Goal: Information Seeking & Learning: Learn about a topic

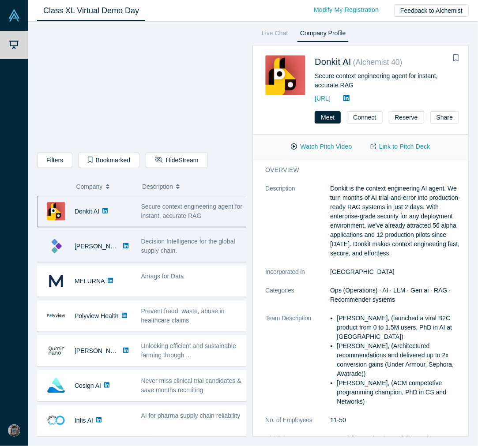
click at [164, 241] on span "Decision Intelligence for the global supply chain." at bounding box center [188, 246] width 94 height 16
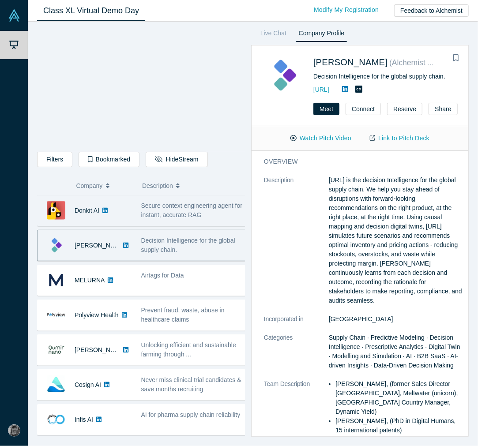
click at [175, 218] on span "Secure context engineering agent for instant, accurate RAG" at bounding box center [191, 210] width 101 height 16
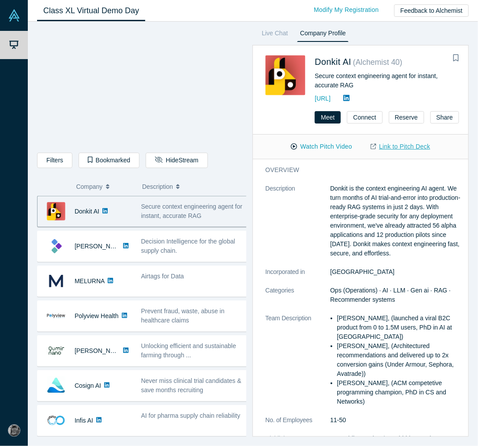
click at [410, 143] on link "Link to Pitch Deck" at bounding box center [400, 146] width 78 height 15
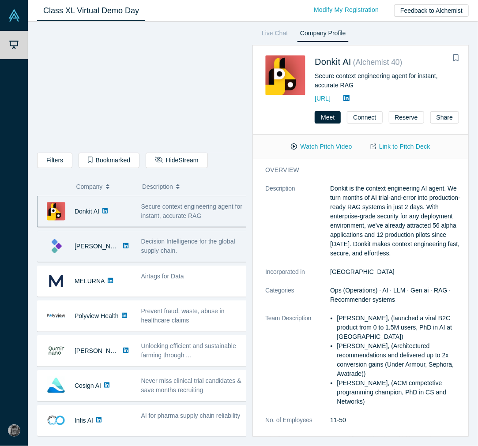
click at [123, 248] on icon at bounding box center [125, 246] width 5 height 6
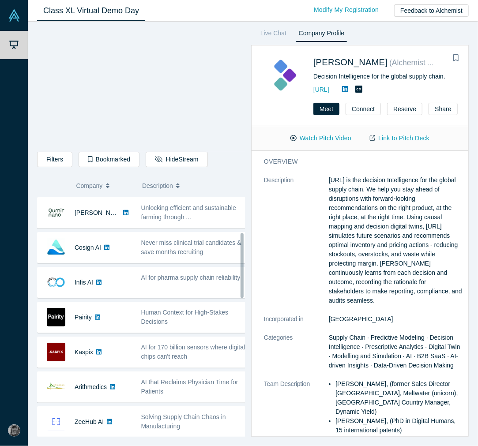
scroll to position [635, 0]
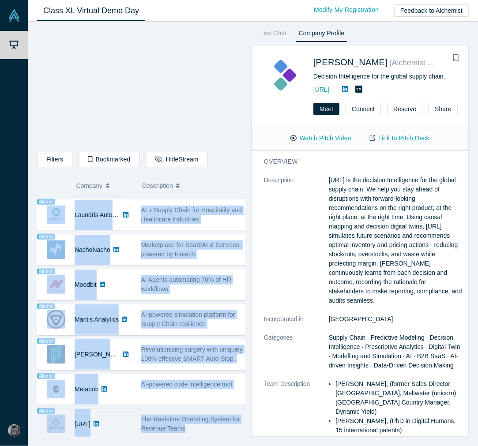
drag, startPoint x: 67, startPoint y: 213, endPoint x: 205, endPoint y: 423, distance: 250.3
click at [205, 401] on div "Donkit AI No overlapping areas Secure context engineering agent for instant, ac…" at bounding box center [144, 6] width 214 height 868
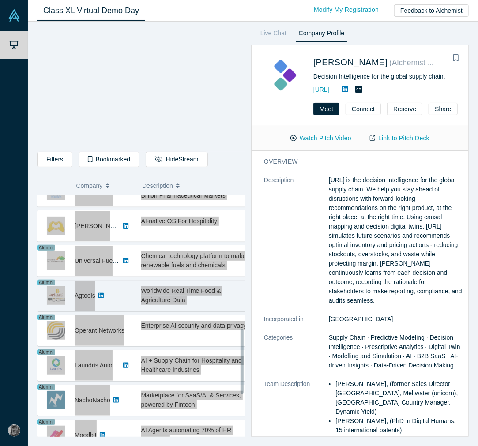
scroll to position [490, 0]
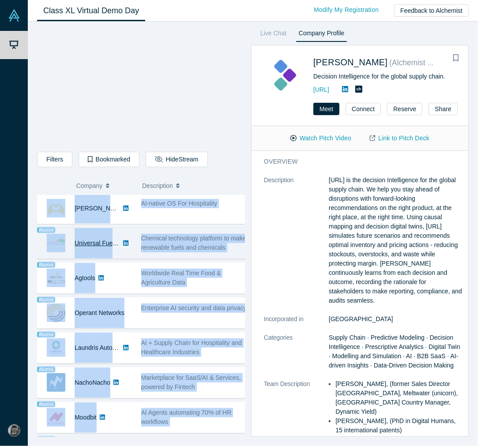
click at [107, 244] on link "Universal Fuel Technologies" at bounding box center [113, 243] width 77 height 7
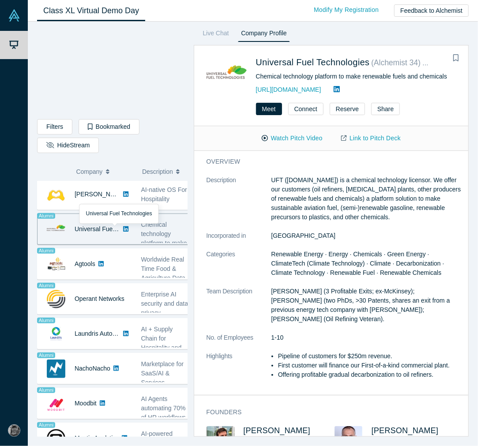
click at [228, 367] on dt "Highlights" at bounding box center [238, 370] width 65 height 37
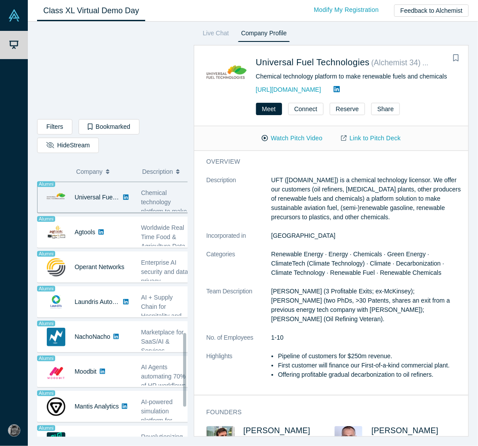
scroll to position [539, 0]
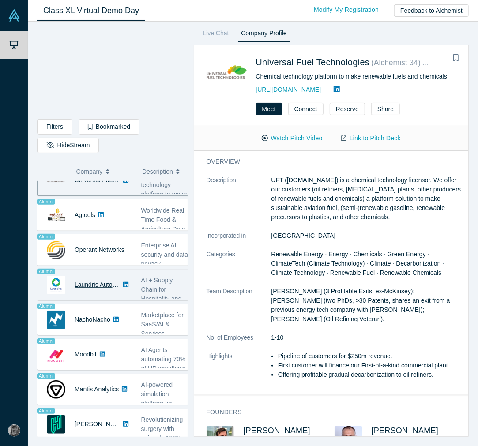
click at [114, 288] on link "Laundris Autonomous Inventory Management" at bounding box center [137, 284] width 125 height 7
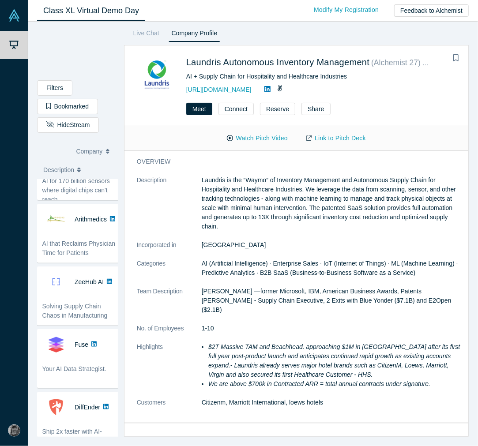
scroll to position [956, 0]
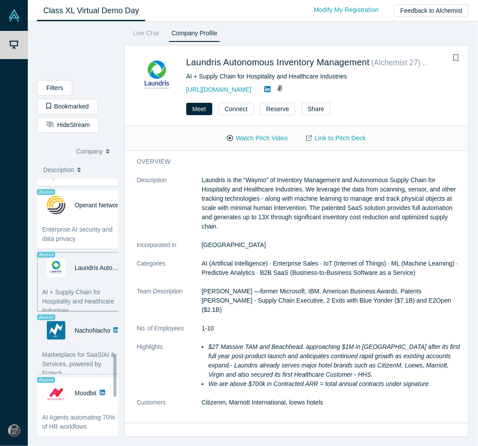
click at [73, 348] on div "Marketplace for SaaS/AI & Services, powered by Fintech" at bounding box center [80, 360] width 86 height 28
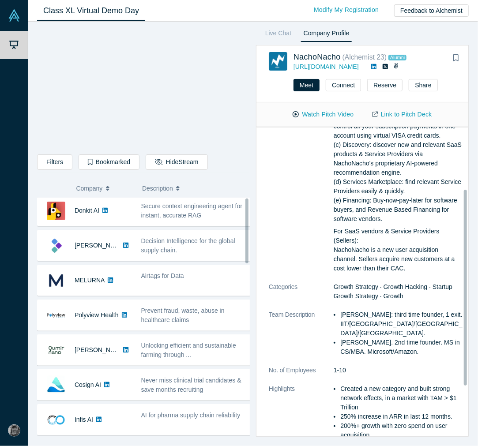
scroll to position [0, 0]
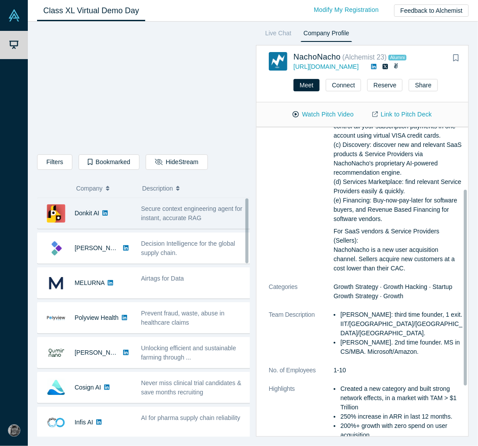
click at [134, 214] on div "Donkit AI" at bounding box center [86, 213] width 99 height 30
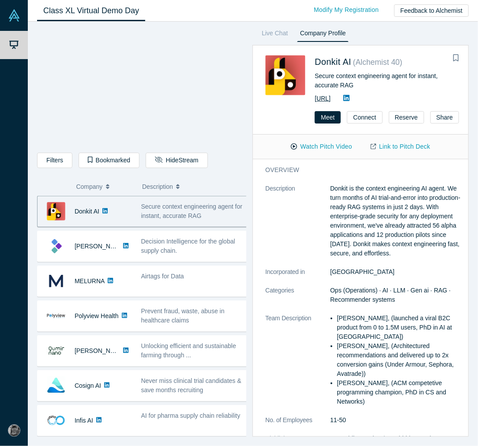
drag, startPoint x: 364, startPoint y: 99, endPoint x: 318, endPoint y: 96, distance: 45.5
click at [318, 96] on div "[URL]" at bounding box center [384, 98] width 141 height 11
copy link "[URL]"
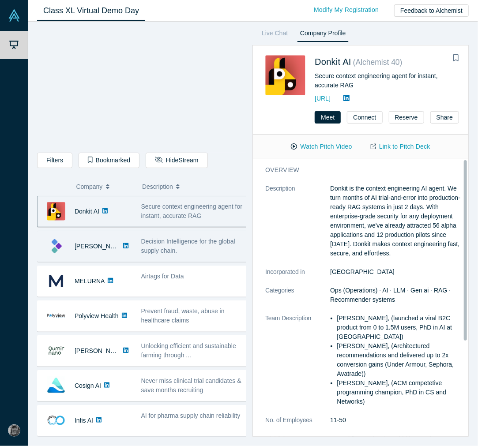
click at [138, 247] on div "Decision Intelligence for the global supply chain." at bounding box center [194, 246] width 116 height 28
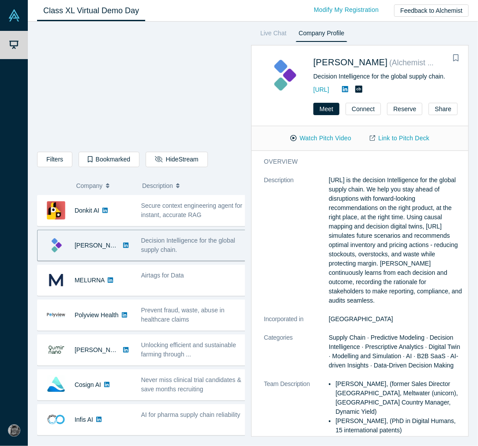
drag, startPoint x: 369, startPoint y: 90, endPoint x: 317, endPoint y: 94, distance: 52.6
click at [317, 94] on div "[PERSON_NAME] ( Alchemist 40 ) Decision Intelligence for the global supply chai…" at bounding box center [361, 75] width 195 height 40
copy link "[URL]"
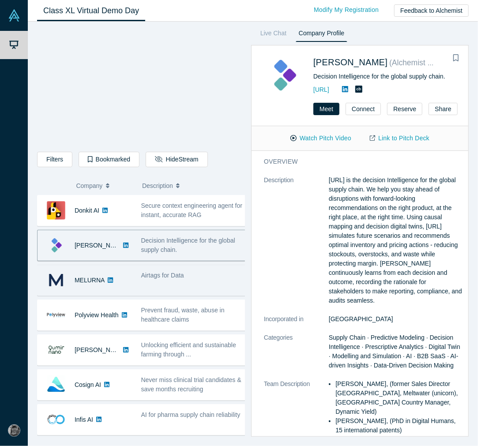
click at [171, 275] on span "Airtags for Data" at bounding box center [162, 275] width 43 height 7
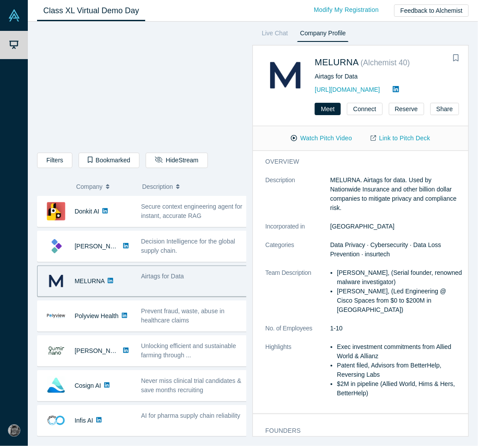
drag, startPoint x: 391, startPoint y: 90, endPoint x: 315, endPoint y: 93, distance: 75.5
click at [315, 93] on div "MELURNA ( Alchemist 40 ) Airtags for Data [URL][DOMAIN_NAME]" at bounding box center [362, 75] width 194 height 40
copy link "[URL][DOMAIN_NAME]"
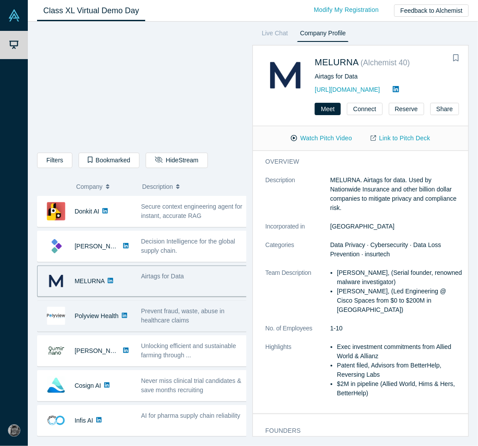
click at [143, 315] on span "Prevent fraud, waste, abuse in healthcare claims" at bounding box center [182, 315] width 83 height 16
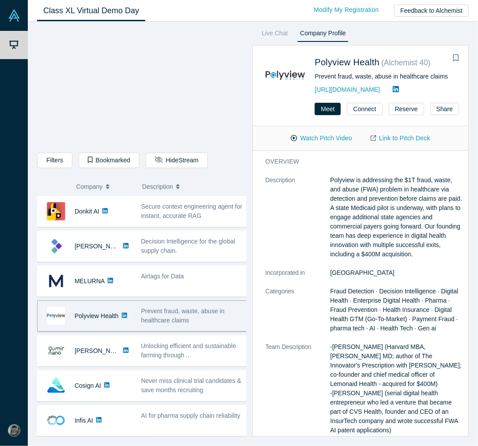
drag, startPoint x: 390, startPoint y: 90, endPoint x: 316, endPoint y: 94, distance: 74.2
click at [316, 94] on div "Polyview Health ( Alchemist 40 ) Prevent fraud, waste, abuse in healthcare clai…" at bounding box center [362, 75] width 194 height 40
copy link "[URL][DOMAIN_NAME]"
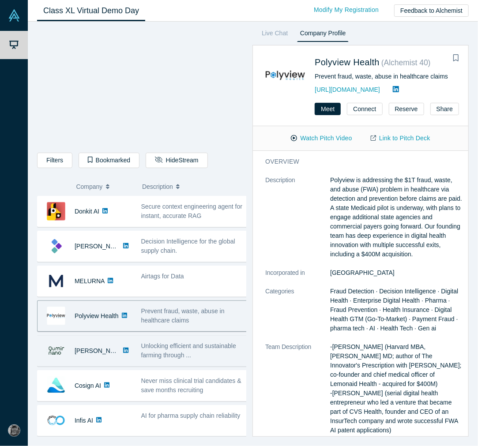
click at [151, 350] on span "Unlocking efficient and sustainable farming through ..." at bounding box center [188, 350] width 95 height 16
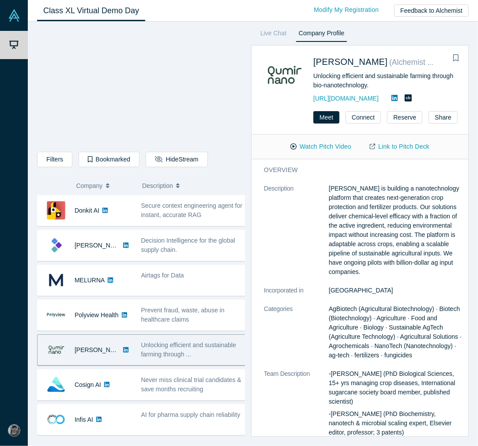
drag, startPoint x: 397, startPoint y: 95, endPoint x: 315, endPoint y: 94, distance: 82.5
click at [315, 94] on div "[PERSON_NAME] ( Alchemist 40 ) Unlocking efficient and sustainable farming thro…" at bounding box center [361, 79] width 195 height 49
copy link "[URL][DOMAIN_NAME]"
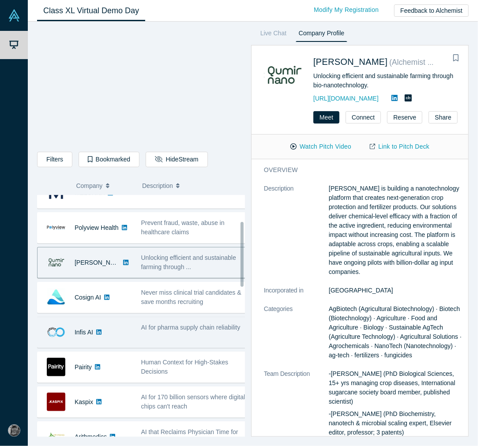
scroll to position [98, 0]
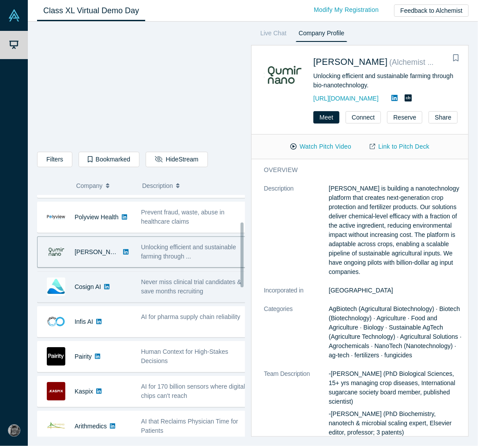
click at [190, 296] on div "Never miss clinical trial candidates & save months recruiting" at bounding box center [193, 286] width 105 height 19
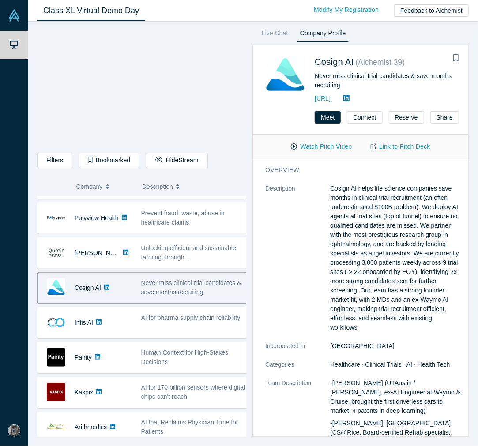
drag, startPoint x: 369, startPoint y: 97, endPoint x: 316, endPoint y: 102, distance: 53.6
click at [316, 102] on div "Cosign AI ( Alchemist 39 ) Never miss clinical trial candidates & save months r…" at bounding box center [362, 79] width 194 height 49
copy link "[URL]"
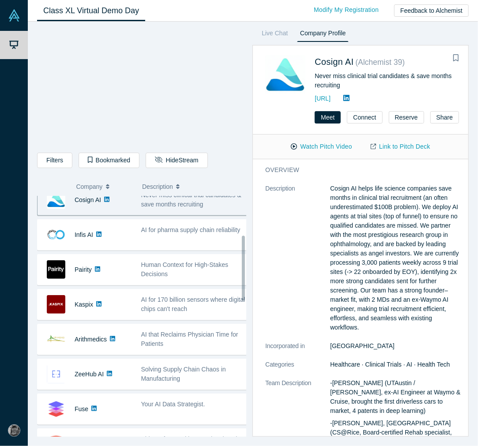
scroll to position [196, 0]
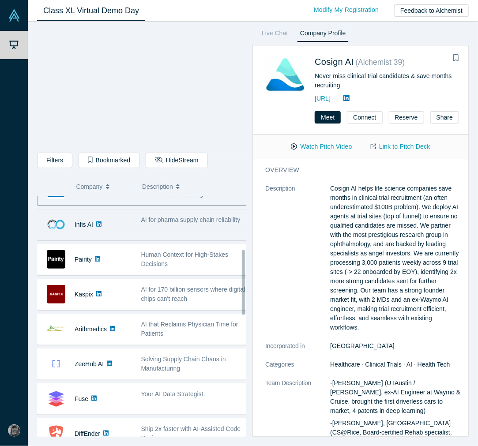
click at [129, 226] on div "Infis AI" at bounding box center [84, 225] width 94 height 30
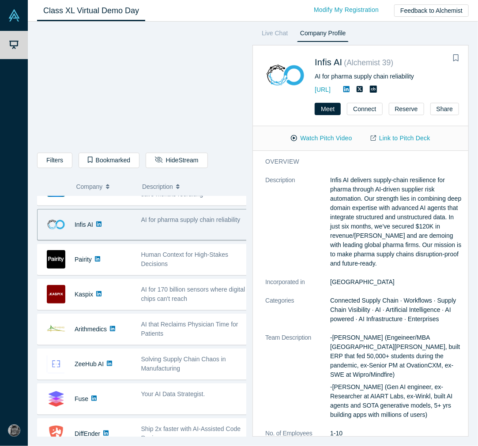
drag, startPoint x: 376, startPoint y: 89, endPoint x: 315, endPoint y: 92, distance: 61.4
click at [315, 92] on div "Infis AI ( Alchemist 39 ) AI for pharma supply chain reliability [URL]" at bounding box center [362, 75] width 194 height 40
copy link "[URL]"
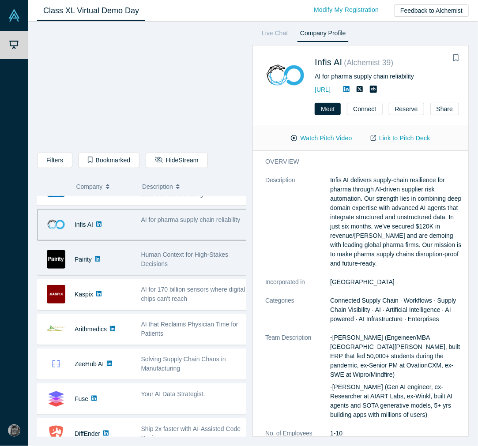
click at [137, 270] on div "Human Context for High-Stakes Decisions" at bounding box center [194, 260] width 116 height 28
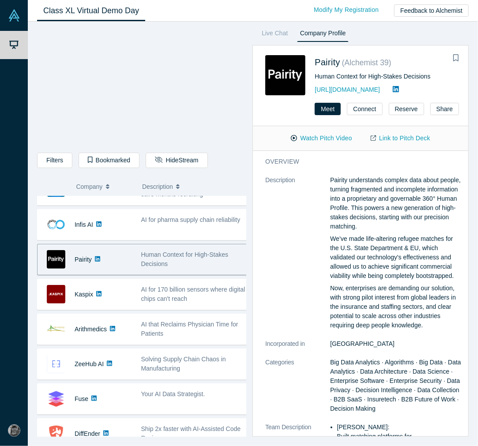
drag, startPoint x: 367, startPoint y: 90, endPoint x: 319, endPoint y: 93, distance: 47.8
click at [319, 93] on div "[URL][DOMAIN_NAME]" at bounding box center [384, 89] width 141 height 11
copy link "[URL][DOMAIN_NAME]"
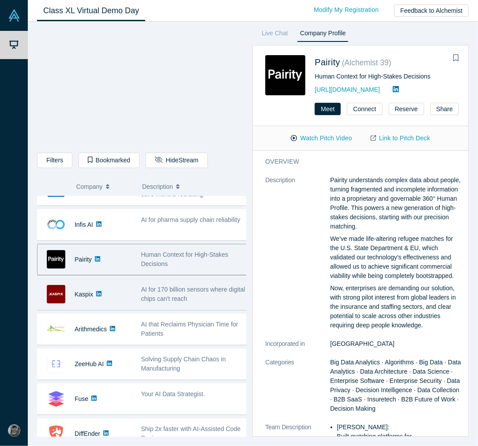
click at [153, 295] on span "AI for 170 billion sensors where digital chips can't reach" at bounding box center [193, 294] width 104 height 16
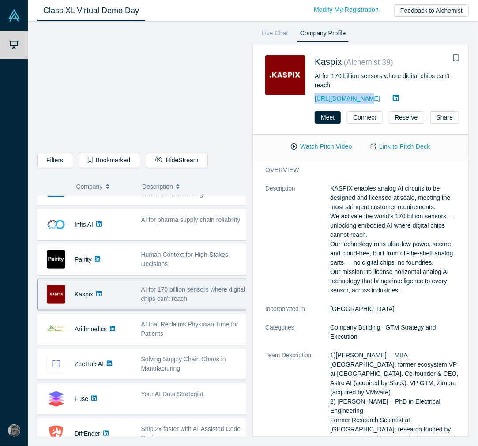
drag, startPoint x: 363, startPoint y: 98, endPoint x: 317, endPoint y: 100, distance: 45.9
click at [317, 100] on div "Kaspix ( Alchemist 39 ) AI for 170 billion sensors where digital chips can't re…" at bounding box center [362, 79] width 194 height 49
copy link "[URL][DOMAIN_NAME]"
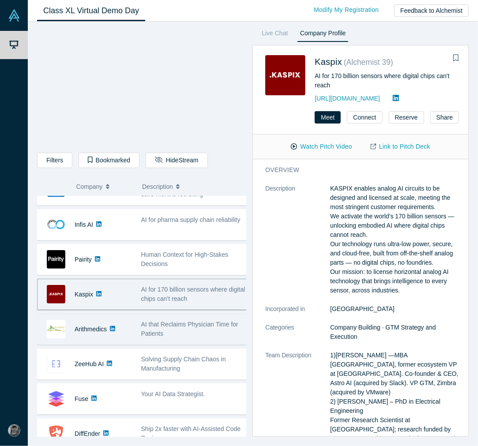
click at [126, 331] on div "Arithmedics" at bounding box center [84, 329] width 94 height 30
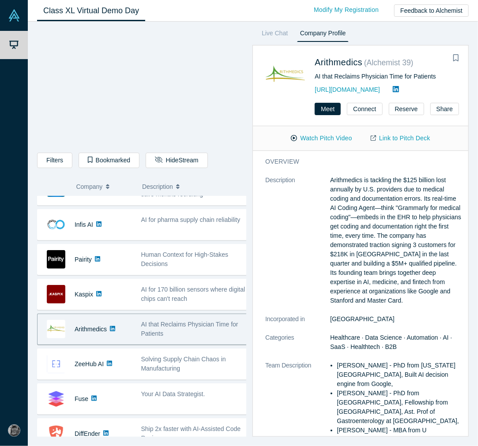
drag, startPoint x: 389, startPoint y: 87, endPoint x: 314, endPoint y: 89, distance: 74.6
click at [314, 89] on div "Arithmedics ( Alchemist 39 ) AI that Reclaims Physician Time for Patients [URL]…" at bounding box center [362, 75] width 194 height 40
copy link "[URL][DOMAIN_NAME]"
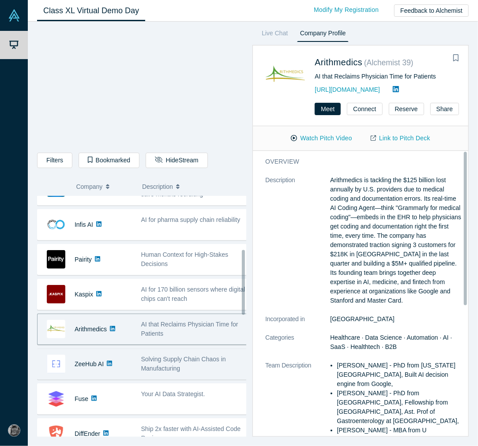
click at [162, 363] on span "Solving Supply Chain Chaos in Manufacturing" at bounding box center [183, 364] width 85 height 16
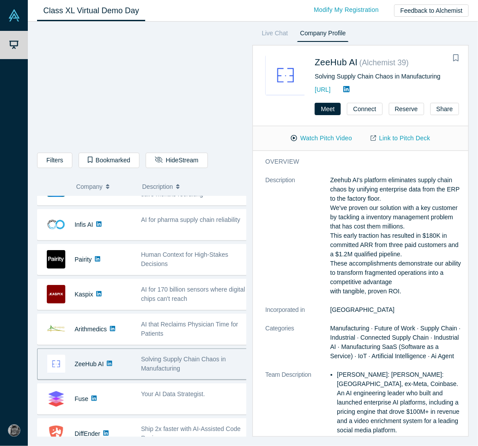
drag, startPoint x: 370, startPoint y: 86, endPoint x: 317, endPoint y: 89, distance: 53.9
click at [317, 89] on div "ZeeHub AI ( Alchemist 39 ) Solving Supply Chain Chaos in Manufacturing [URL]" at bounding box center [362, 75] width 194 height 40
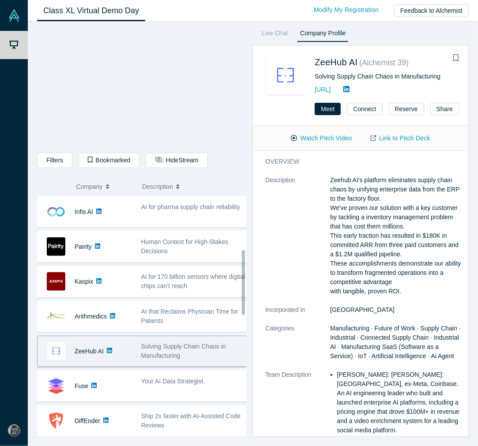
scroll to position [245, 0]
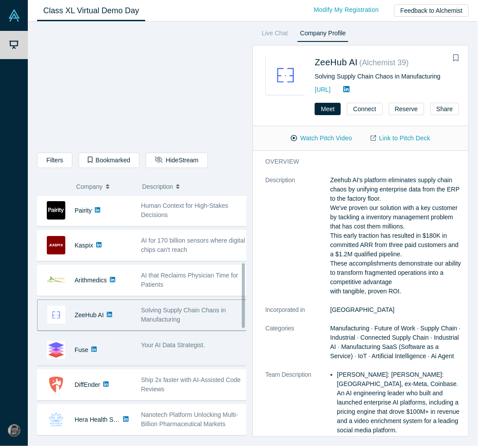
click at [146, 344] on span "Your AI Data Strategist." at bounding box center [173, 344] width 64 height 7
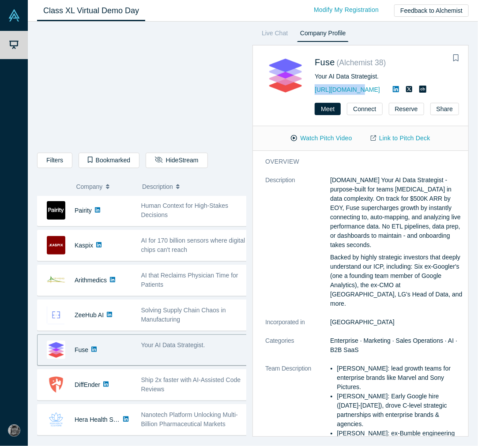
drag, startPoint x: 358, startPoint y: 85, endPoint x: 316, endPoint y: 86, distance: 42.4
click at [316, 86] on div "Fuse ( Alchemist 38 ) Your AI Data Strategist. [URL][DOMAIN_NAME]" at bounding box center [362, 75] width 194 height 40
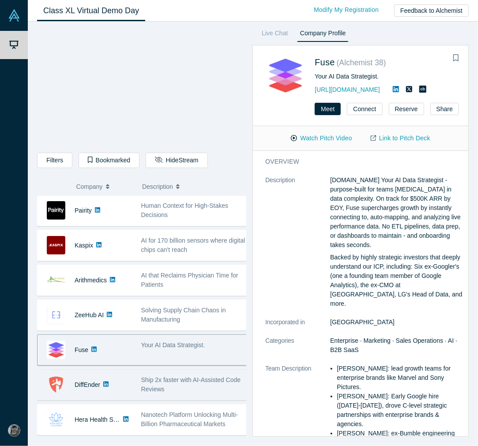
click at [166, 391] on div "Ship 2x faster with AI-Assisted Code Reviews" at bounding box center [194, 384] width 107 height 19
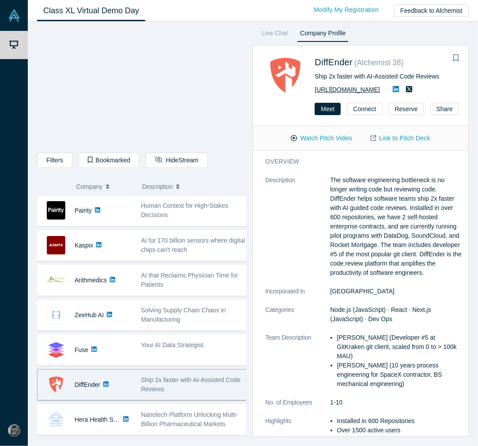
drag, startPoint x: 381, startPoint y: 86, endPoint x: 319, endPoint y: 90, distance: 61.8
click at [319, 90] on div "[URL][DOMAIN_NAME]" at bounding box center [384, 89] width 141 height 11
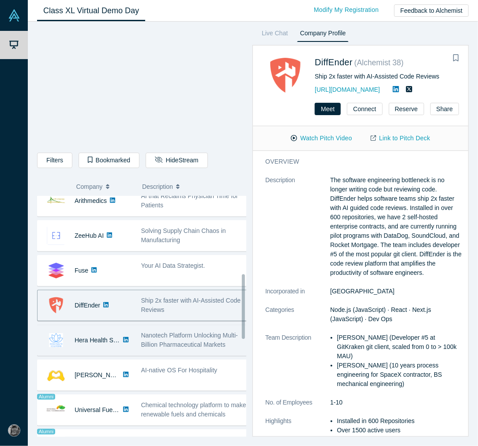
scroll to position [343, 0]
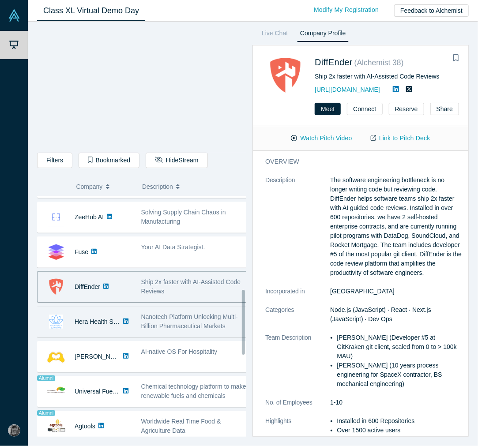
click at [147, 326] on span "Nanotech Platform Unlocking Multi-Billion Pharmaceutical Markets" at bounding box center [189, 321] width 97 height 16
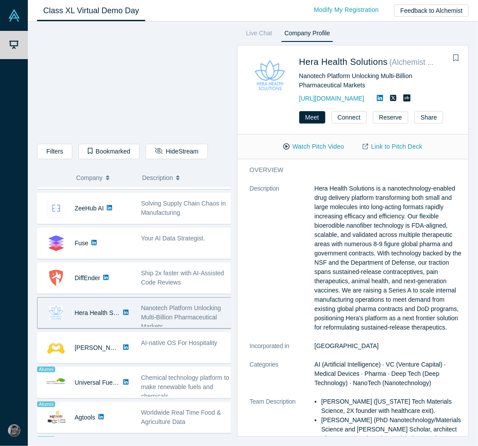
drag, startPoint x: 407, startPoint y: 95, endPoint x: 298, endPoint y: 100, distance: 109.5
click at [299, 100] on div "[URL][DOMAIN_NAME]" at bounding box center [377, 98] width 157 height 11
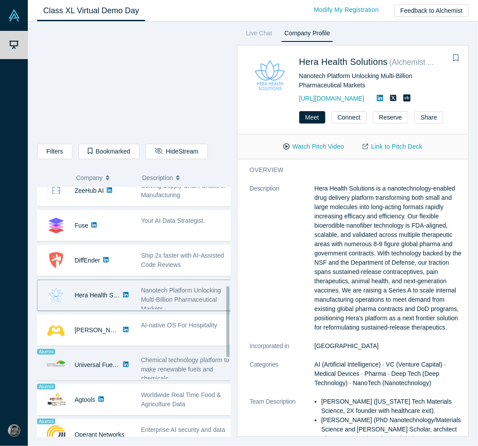
scroll to position [392, 0]
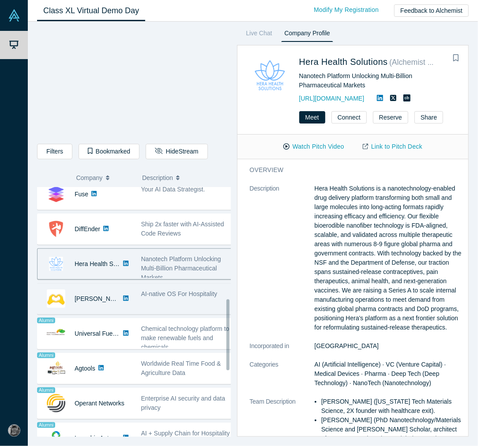
click at [135, 303] on div "[PERSON_NAME] AI" at bounding box center [86, 299] width 99 height 30
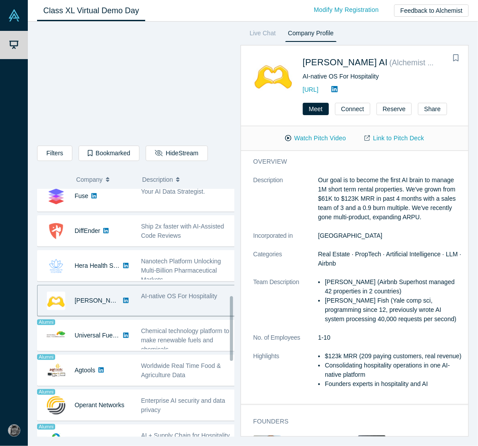
drag, startPoint x: 366, startPoint y: 89, endPoint x: 316, endPoint y: 94, distance: 50.6
click at [316, 94] on div "[PERSON_NAME] AI ( Alchemist 37 ) AI-native OS For Hospitality [URL] Meet Conne…" at bounding box center [354, 241] width 228 height 392
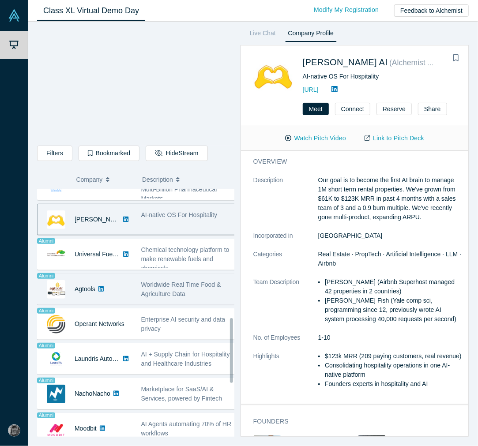
scroll to position [490, 0]
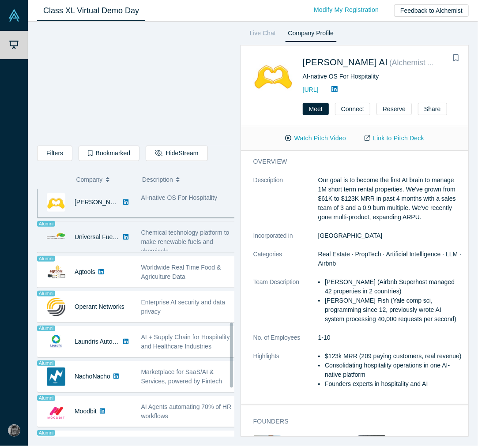
click at [167, 248] on span "Chemical technology platform to make renewable fuels and chemicals" at bounding box center [185, 242] width 88 height 26
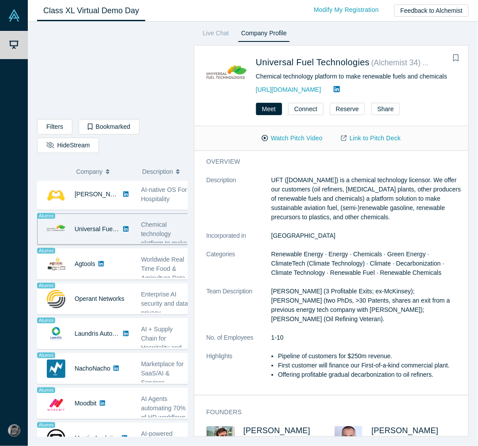
drag, startPoint x: 308, startPoint y: 90, endPoint x: 256, endPoint y: 91, distance: 51.6
click at [256, 91] on div "[URL][DOMAIN_NAME]" at bounding box center [356, 89] width 200 height 11
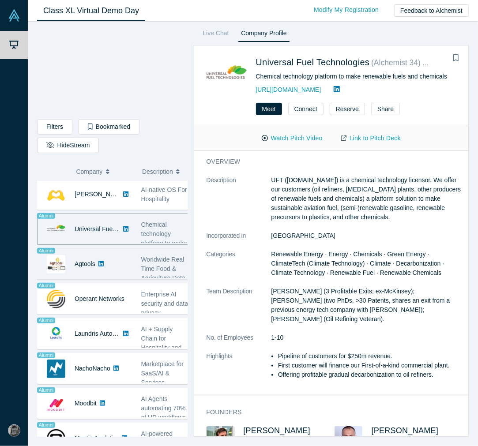
click at [134, 266] on div "Alumni Agtools" at bounding box center [86, 264] width 99 height 30
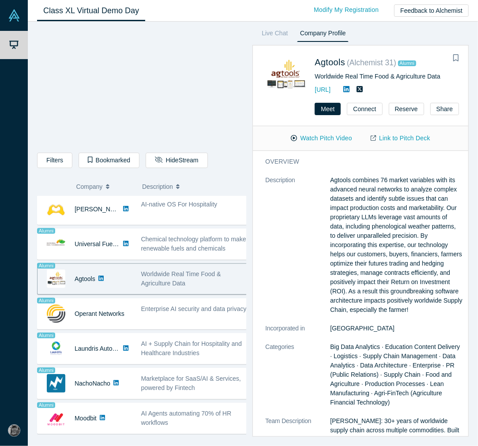
drag, startPoint x: 385, startPoint y: 86, endPoint x: 316, endPoint y: 90, distance: 69.4
click at [316, 90] on div "Agtools ( Alchemist 31 ) Alumni Worldwide Real Time Food & Agriculture Data [UR…" at bounding box center [362, 75] width 194 height 40
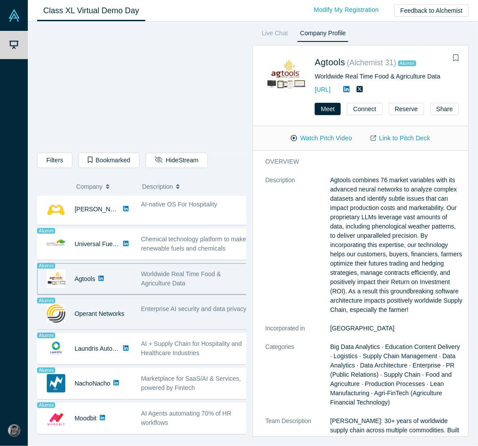
drag, startPoint x: 153, startPoint y: 311, endPoint x: 158, endPoint y: 306, distance: 7.2
click at [153, 311] on span "Enterprise AI security and data privacy" at bounding box center [193, 308] width 105 height 7
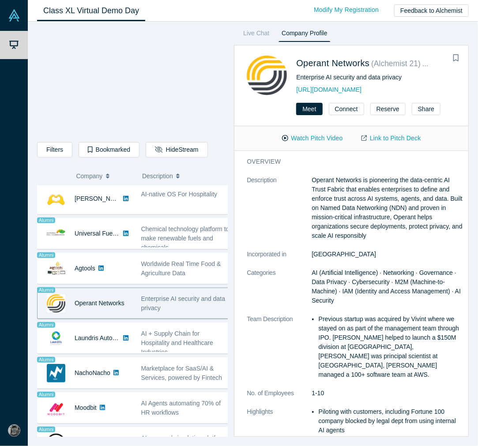
drag, startPoint x: 396, startPoint y: 86, endPoint x: 293, endPoint y: 87, distance: 102.3
click at [293, 87] on div "Operant Networks ( Alchemist 21 ) Alumni Enterprise AI security and data privac…" at bounding box center [353, 75] width 212 height 40
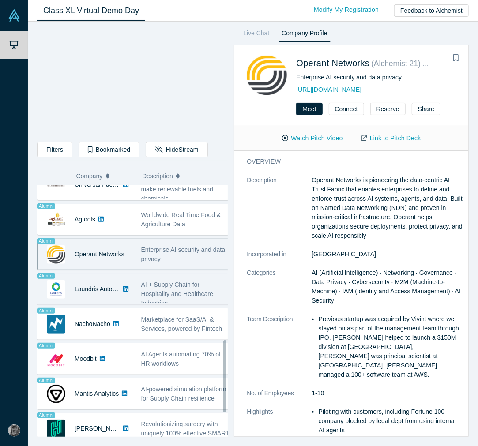
click at [144, 288] on span "AI + Supply Chain for Hospitality and Healthcare Industries" at bounding box center [177, 294] width 72 height 26
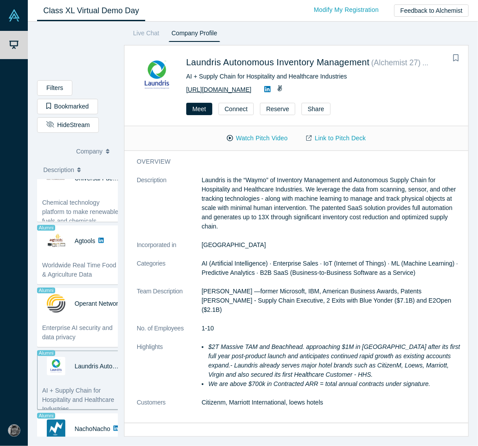
drag, startPoint x: 254, startPoint y: 89, endPoint x: 181, endPoint y: 89, distance: 72.8
click at [186, 89] on div "[URL][DOMAIN_NAME]" at bounding box center [320, 89] width 269 height 11
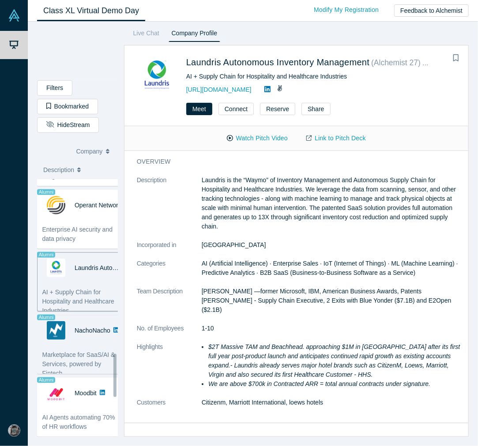
click at [81, 339] on div "NachoNacho" at bounding box center [93, 330] width 36 height 30
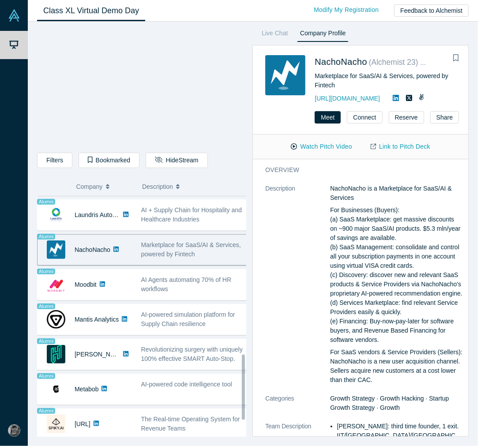
scroll to position [580, 0]
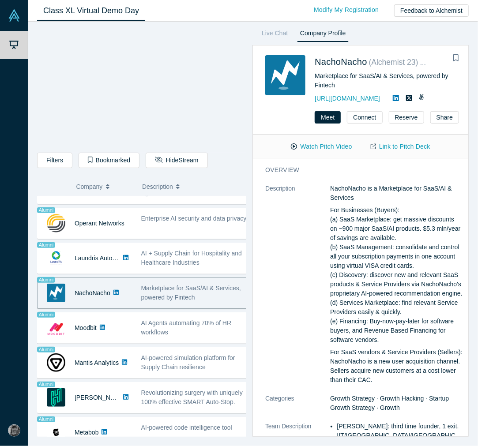
drag, startPoint x: 390, startPoint y: 97, endPoint x: 316, endPoint y: 97, distance: 73.7
click at [316, 97] on div "NachoNacho ( Alchemist 23 ) Alumni Marketplace for SaaS/AI & Services, powered …" at bounding box center [362, 79] width 194 height 49
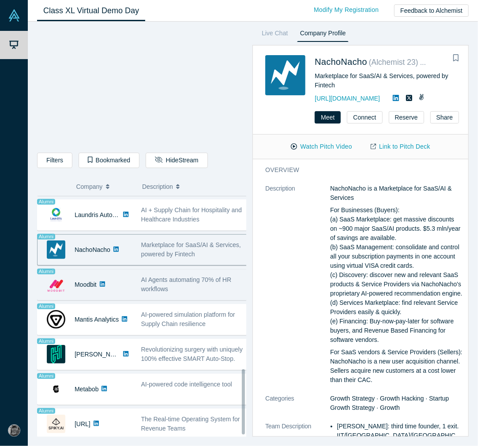
scroll to position [634, 0]
click at [146, 276] on span "AI Agents automating 70% of HR workflows" at bounding box center [186, 284] width 90 height 16
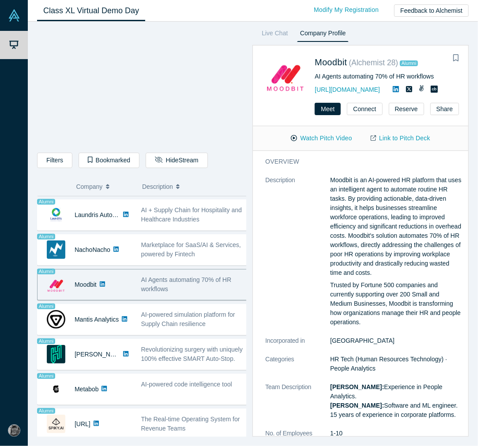
drag, startPoint x: 384, startPoint y: 86, endPoint x: 315, endPoint y: 92, distance: 69.0
click at [315, 92] on div "Moodbit ( Alchemist 28 ) Alumni AI Agents automating 70% of HR workflows [URL][…" at bounding box center [362, 75] width 194 height 40
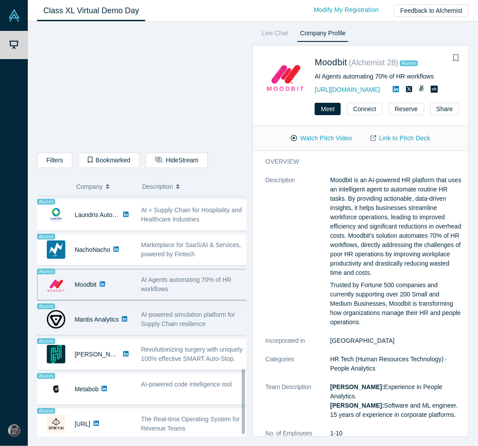
click at [142, 314] on span "AI-powered simulation platform for Supply Chain resilience" at bounding box center [188, 319] width 94 height 16
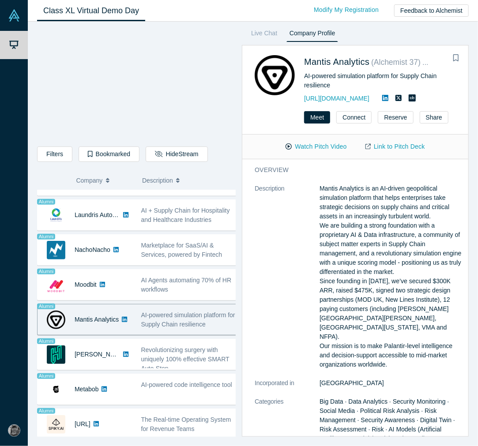
drag, startPoint x: 382, startPoint y: 97, endPoint x: 302, endPoint y: 99, distance: 79.9
click at [302, 99] on div "Mantis Analytics ( Alchemist 37 ) Alumni AI-powered simulation platform for Sup…" at bounding box center [356, 79] width 204 height 49
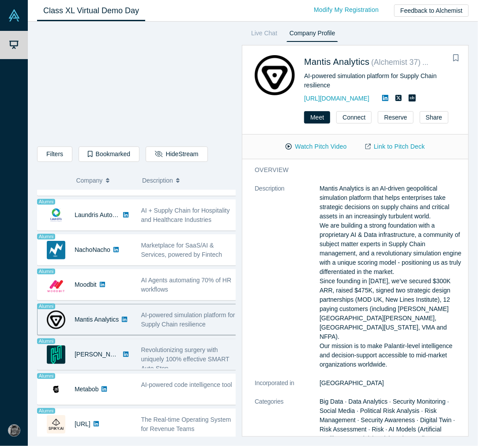
click at [133, 353] on div "Alumni [PERSON_NAME] Surgical" at bounding box center [86, 354] width 99 height 30
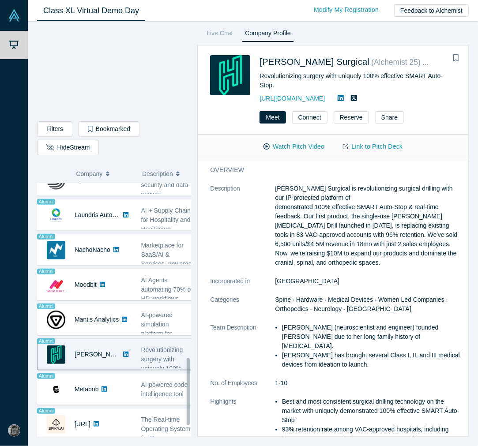
scroll to position [631, 0]
drag, startPoint x: 383, startPoint y: 95, endPoint x: 308, endPoint y: 103, distance: 75.4
click at [308, 103] on div "[PERSON_NAME] Surgical ( Alchemist 25 ) Alumni Revolutionizing surgery with uni…" at bounding box center [332, 241] width 271 height 392
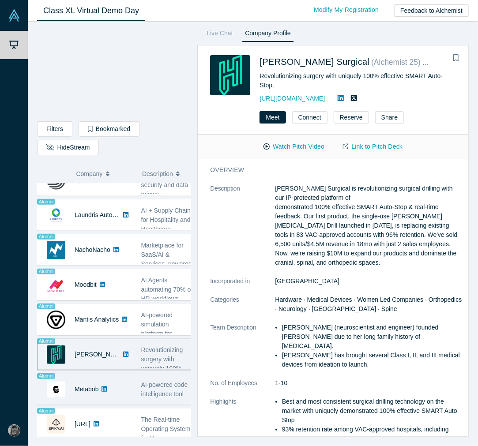
click at [169, 381] on span "AI-powered code intelligence tool" at bounding box center [164, 389] width 47 height 16
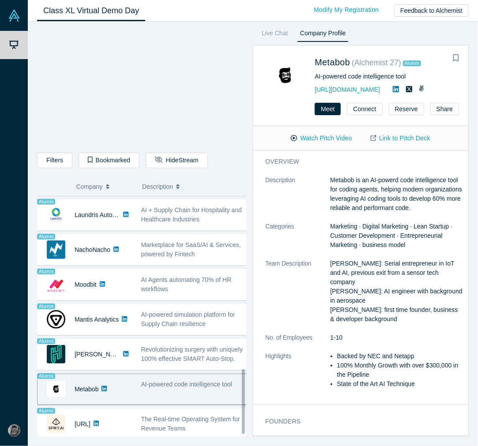
scroll to position [635, 0]
drag, startPoint x: 381, startPoint y: 87, endPoint x: 318, endPoint y: 87, distance: 63.1
click at [318, 87] on div "[URL][DOMAIN_NAME]" at bounding box center [384, 89] width 141 height 11
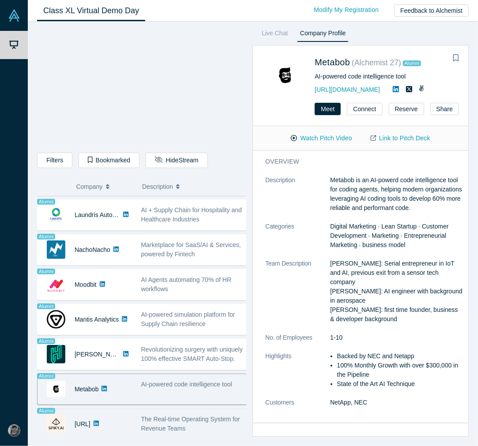
click at [116, 401] on div "Alumni [URL] No overlapping areas The Real-time Operating System for Revenue Te…" at bounding box center [145, 423] width 216 height 31
click at [135, 401] on div "Alumni [URL]" at bounding box center [86, 424] width 99 height 30
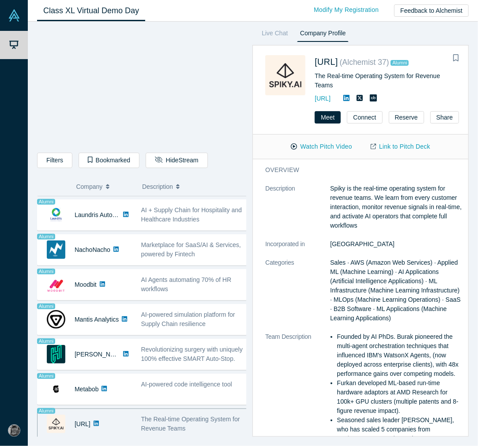
drag, startPoint x: 363, startPoint y: 99, endPoint x: 316, endPoint y: 99, distance: 46.8
click at [316, 99] on div "[URL] ( Alchemist 37 ) Alumni The Real-time Operating System for Revenue Teams …" at bounding box center [362, 79] width 194 height 49
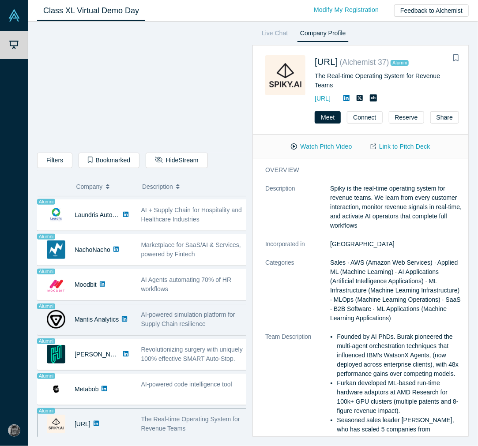
click at [206, 311] on span "AI-powered simulation platform for Supply Chain resilience" at bounding box center [188, 319] width 94 height 16
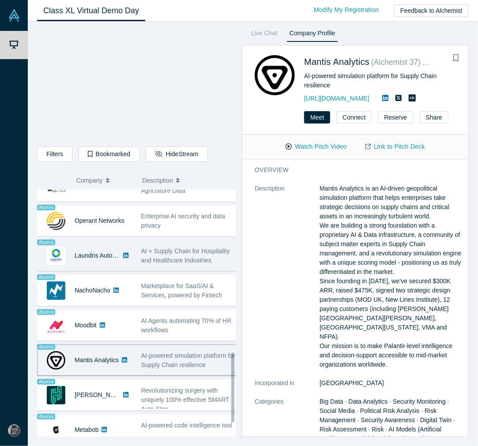
click at [176, 254] on span "AI + Supply Chain for Hospitality and Healthcare Industries" at bounding box center [185, 255] width 89 height 16
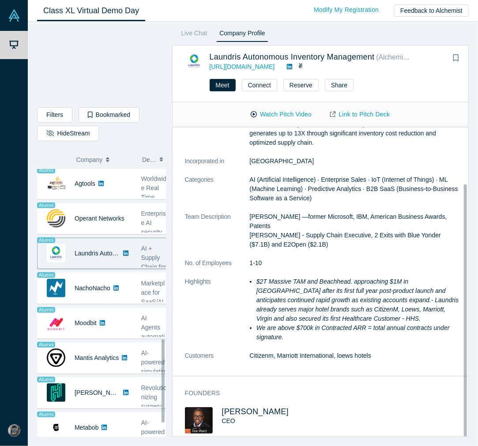
scroll to position [576, 0]
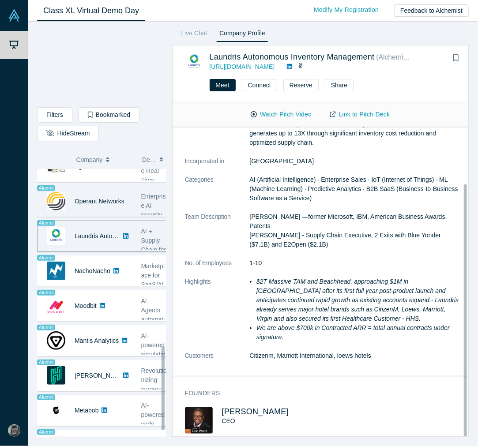
click at [109, 204] on div "Operant Networks" at bounding box center [100, 201] width 50 height 30
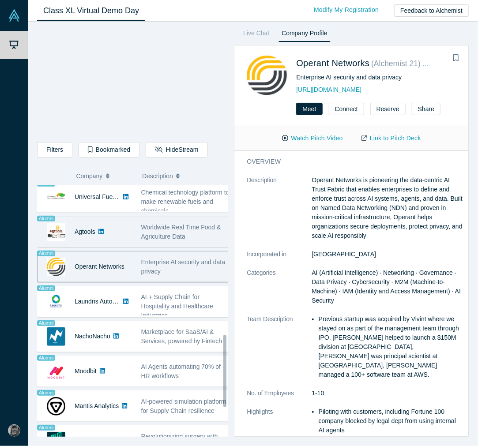
scroll to position [478, 0]
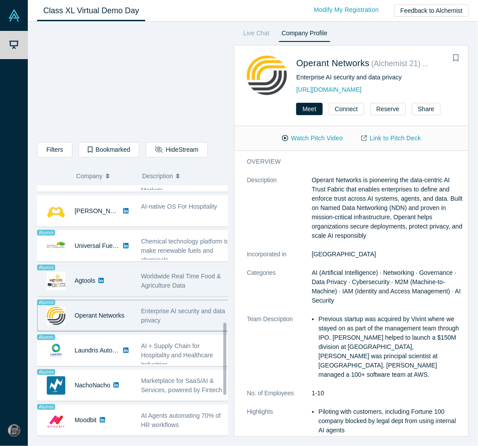
click at [202, 276] on span "Worldwide Real Time Food & Agriculture Data" at bounding box center [181, 281] width 80 height 16
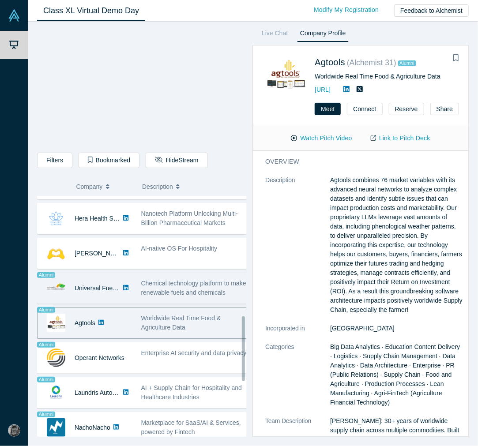
scroll to position [429, 0]
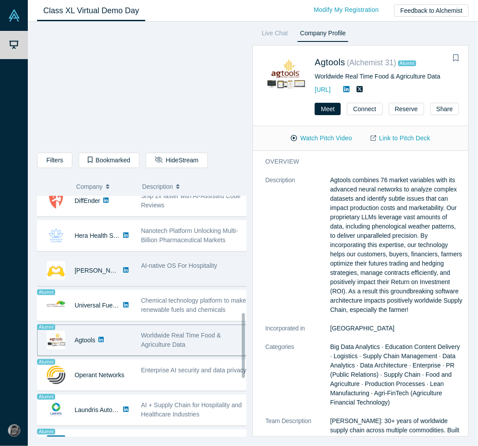
click at [206, 269] on span "AI-native OS For Hospitality" at bounding box center [179, 265] width 76 height 7
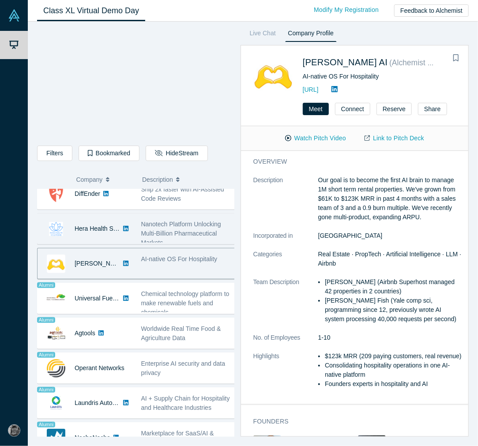
click at [205, 240] on span "Nanotech Platform Unlocking Multi-Billion Pharmaceutical Markets" at bounding box center [181, 234] width 80 height 26
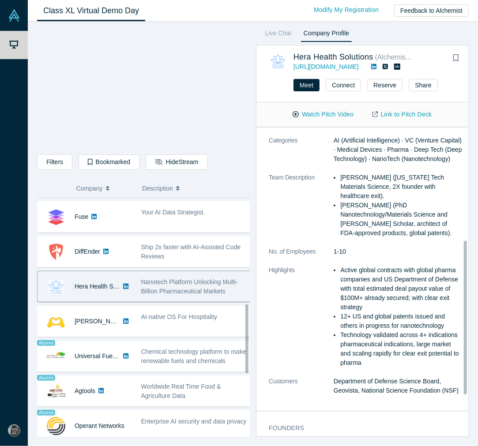
scroll to position [147, 0]
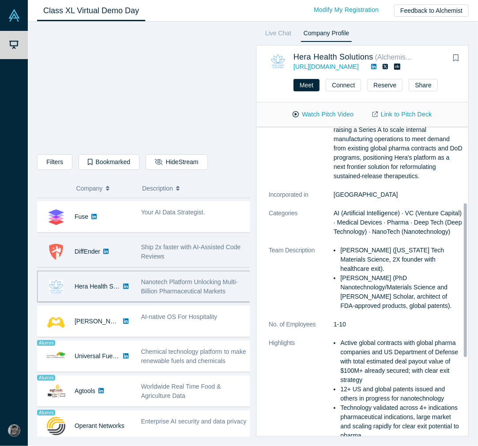
click at [163, 258] on div "Ship 2x faster with AI-Assisted Code Reviews" at bounding box center [196, 252] width 110 height 19
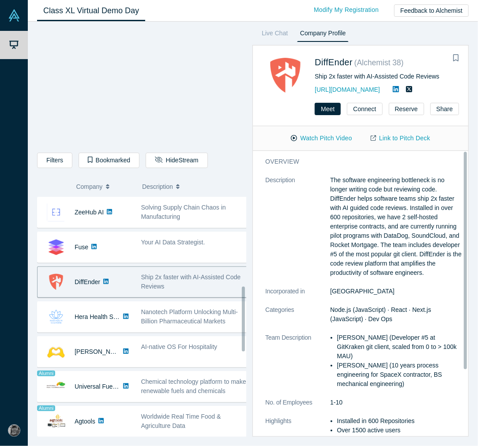
scroll to position [331, 0]
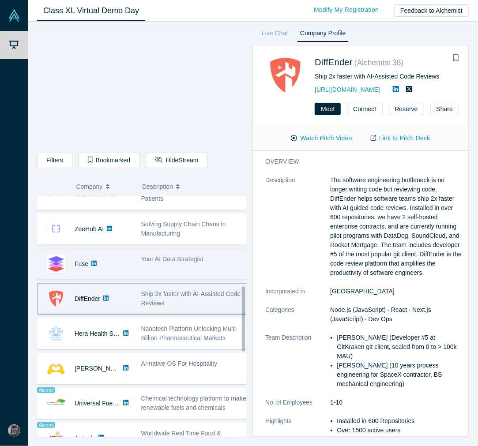
click at [187, 261] on span "Your AI Data Strategist." at bounding box center [173, 258] width 64 height 7
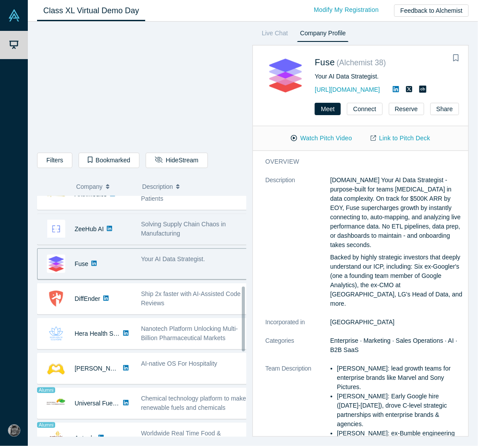
click at [195, 238] on div "Solving Supply Chain Chaos in Manufacturing" at bounding box center [194, 229] width 107 height 19
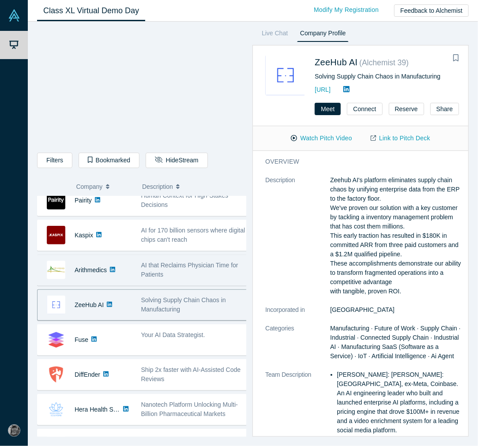
scroll to position [232, 0]
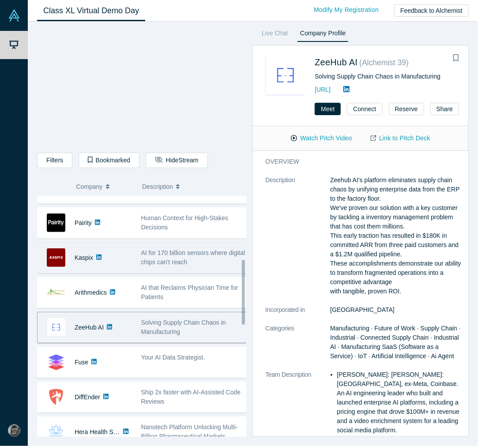
click at [178, 258] on span "AI for 170 billion sensors where digital chips can't reach" at bounding box center [193, 257] width 104 height 16
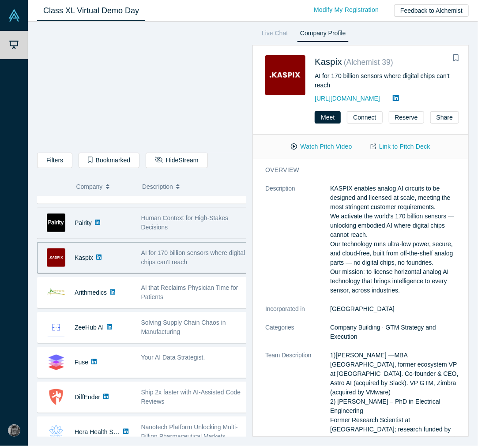
click at [197, 239] on div "Pairity No overlapping areas Human Context for High-Stakes Decisions - [PERSON_…" at bounding box center [145, 222] width 216 height 31
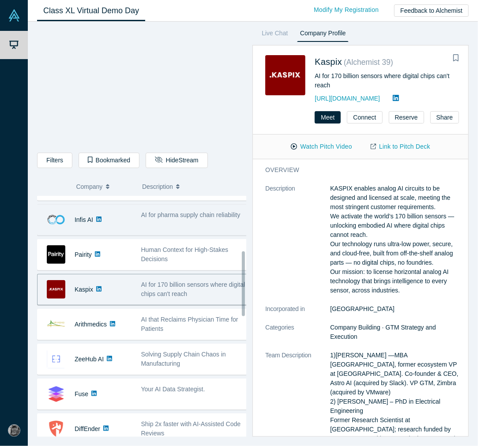
scroll to position [183, 0]
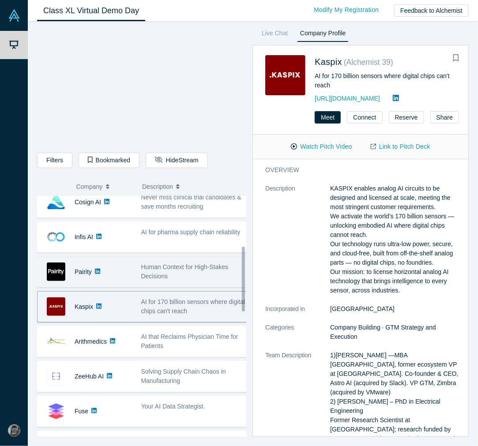
click at [193, 279] on div "Human Context for High-Stakes Decisions" at bounding box center [194, 271] width 107 height 19
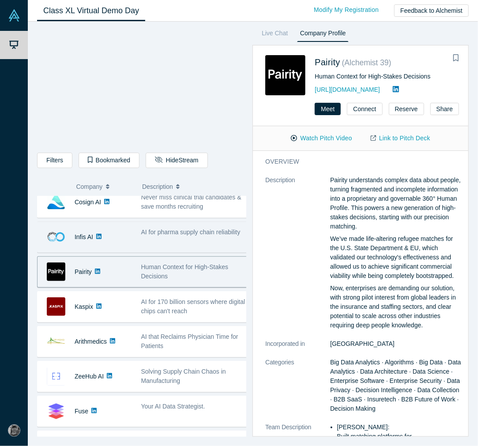
click at [223, 236] on span "AI for pharma supply chain reliability" at bounding box center [190, 231] width 99 height 7
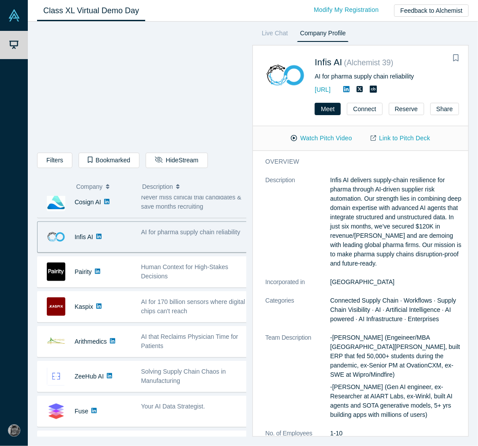
click at [182, 209] on span "Never miss clinical trial candidates & save months recruiting" at bounding box center [191, 202] width 100 height 16
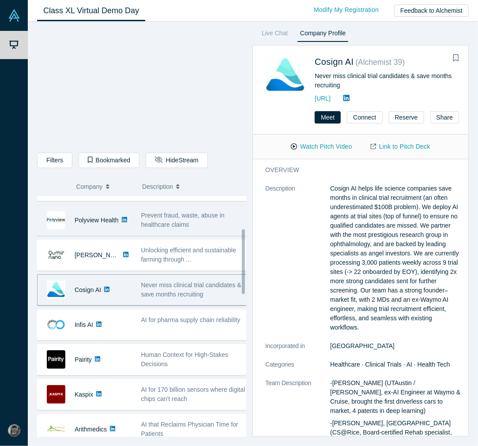
scroll to position [76, 0]
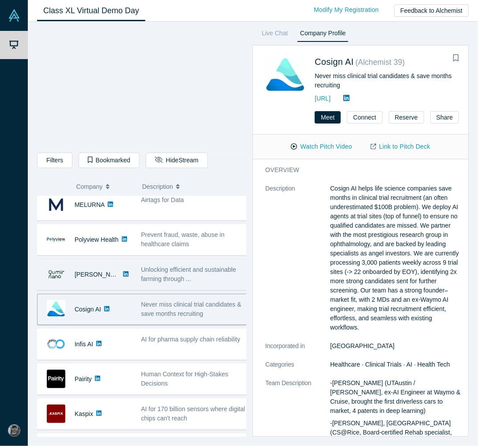
click at [175, 270] on span "Unlocking efficient and sustainable farming through ..." at bounding box center [188, 274] width 95 height 16
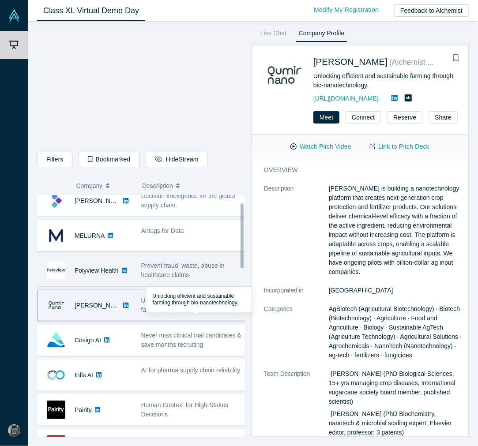
scroll to position [27, 0]
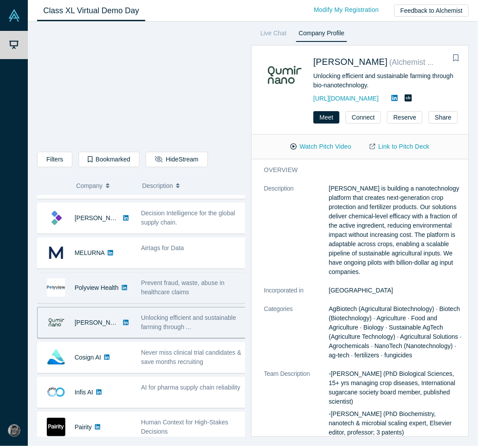
click at [187, 284] on span "Prevent fraud, waste, abuse in healthcare claims" at bounding box center [182, 287] width 83 height 16
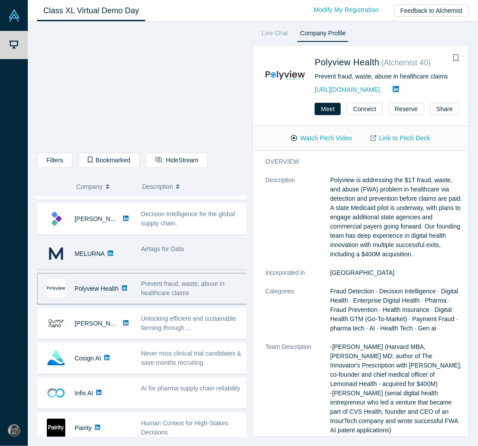
click at [137, 261] on div "Airtags for Data" at bounding box center [194, 254] width 116 height 28
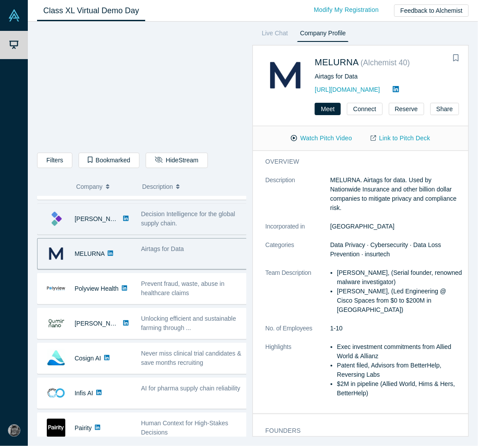
click at [192, 226] on div "Decision Intelligence for the global supply chain." at bounding box center [194, 219] width 107 height 19
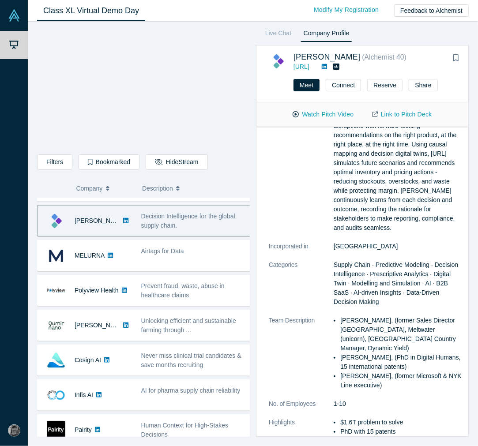
scroll to position [0, 0]
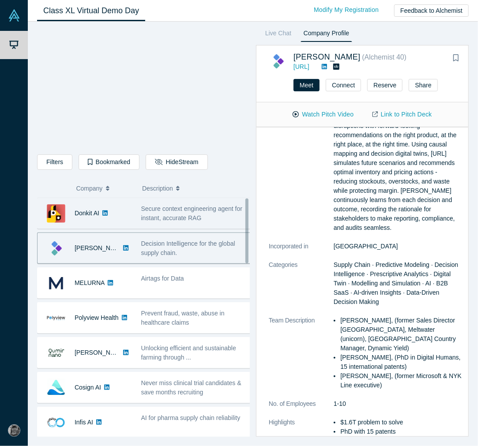
click at [174, 215] on span "Secure context engineering agent for instant, accurate RAG" at bounding box center [191, 213] width 101 height 16
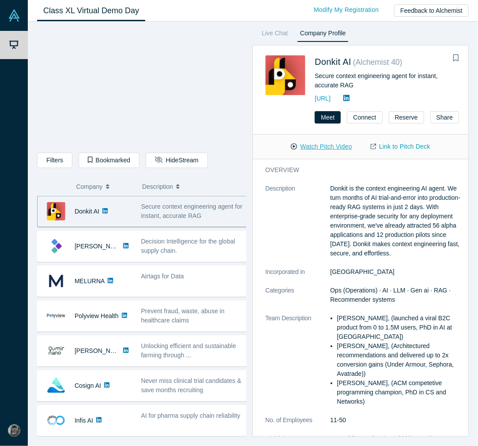
click at [339, 142] on button "Watch Pitch Video" at bounding box center [320, 146] width 79 height 15
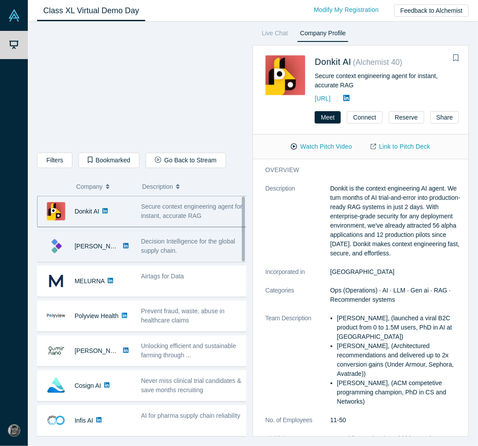
click at [146, 252] on span "Decision Intelligence for the global supply chain." at bounding box center [188, 246] width 94 height 16
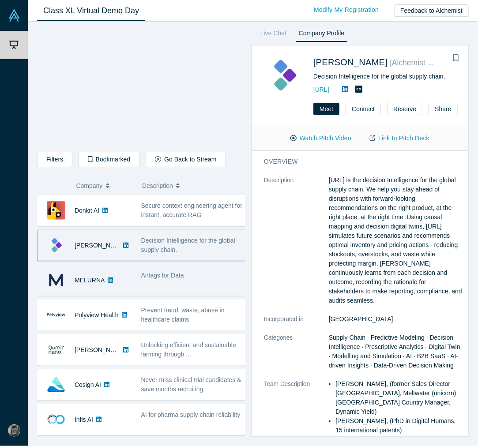
click at [134, 272] on div "MELURNA" at bounding box center [86, 280] width 99 height 30
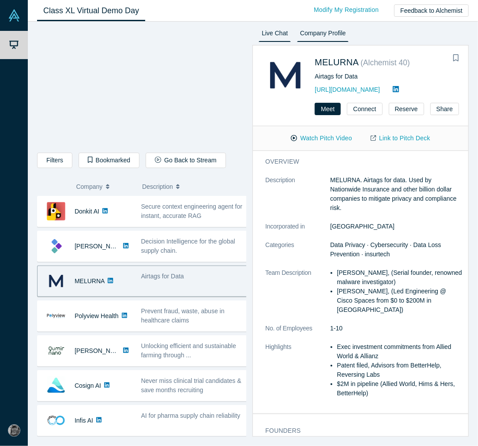
click at [284, 38] on link "Live Chat" at bounding box center [274, 35] width 32 height 14
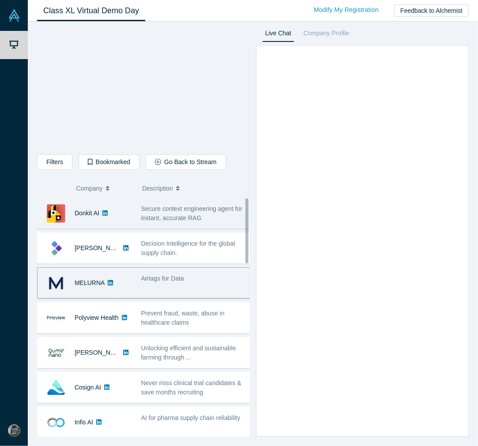
click at [179, 213] on span "Secure context engineering agent for instant, accurate RAG" at bounding box center [191, 213] width 101 height 16
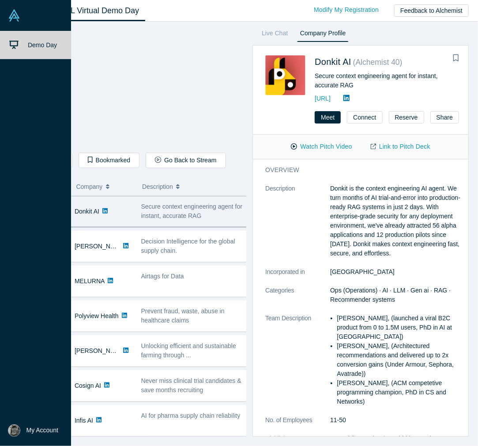
click at [9, 45] on icon at bounding box center [13, 44] width 9 height 9
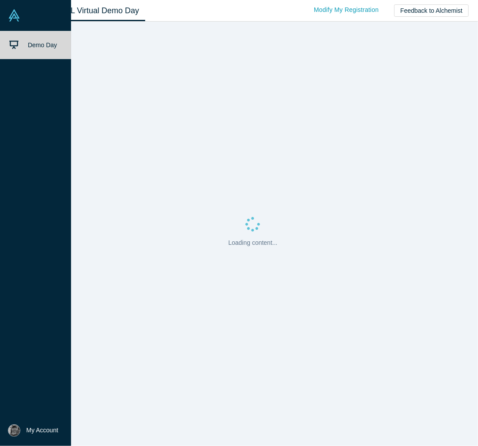
click at [15, 48] on icon at bounding box center [13, 44] width 9 height 9
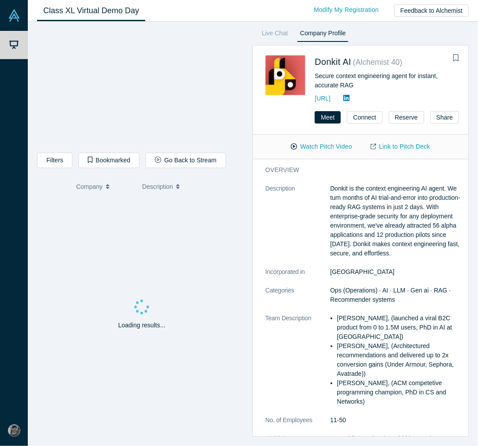
click at [94, 12] on link "Class XL Virtual Demo Day" at bounding box center [91, 10] width 108 height 21
click at [288, 33] on link "Live Chat" at bounding box center [274, 35] width 32 height 14
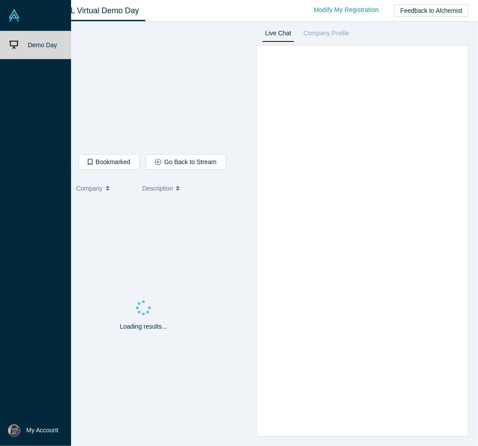
click at [22, 20] on link at bounding box center [35, 15] width 71 height 31
click at [16, 15] on img at bounding box center [14, 15] width 12 height 12
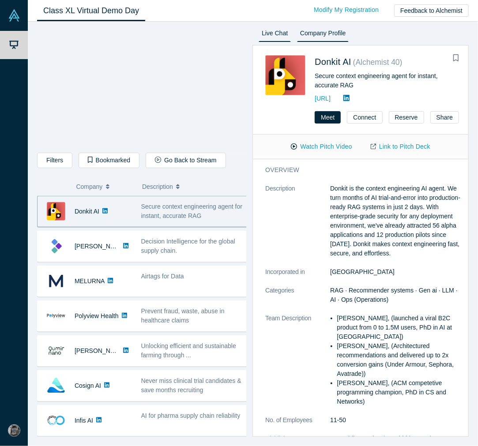
click at [275, 33] on link "Live Chat" at bounding box center [274, 35] width 32 height 14
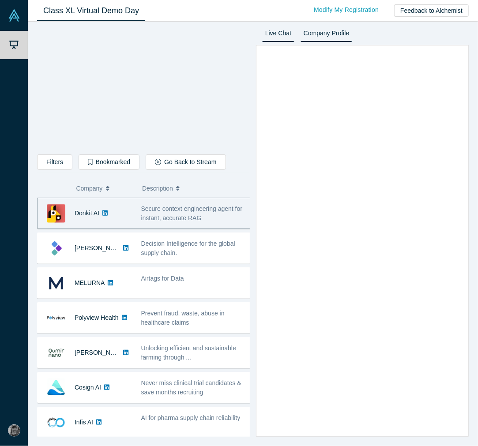
click at [323, 34] on link "Company Profile" at bounding box center [326, 35] width 52 height 14
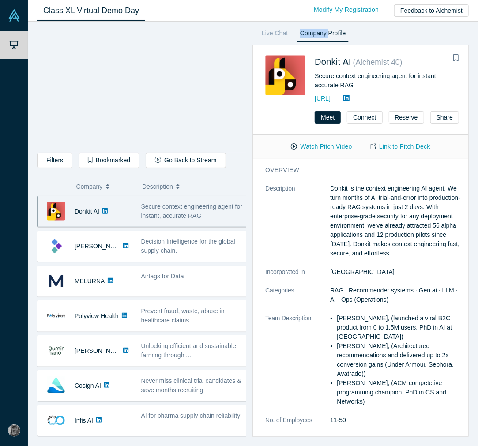
click at [323, 34] on link "Company Profile" at bounding box center [323, 35] width 52 height 14
click at [290, 34] on link "Live Chat" at bounding box center [274, 35] width 32 height 14
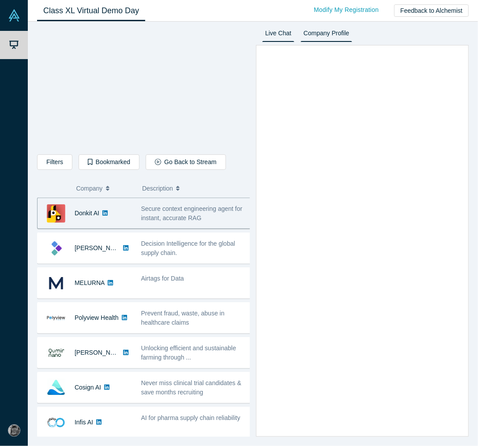
click at [315, 34] on link "Company Profile" at bounding box center [326, 35] width 52 height 14
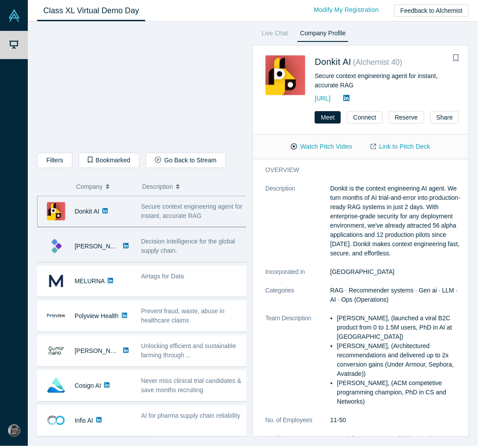
click at [132, 247] on div "[PERSON_NAME]" at bounding box center [86, 246] width 99 height 30
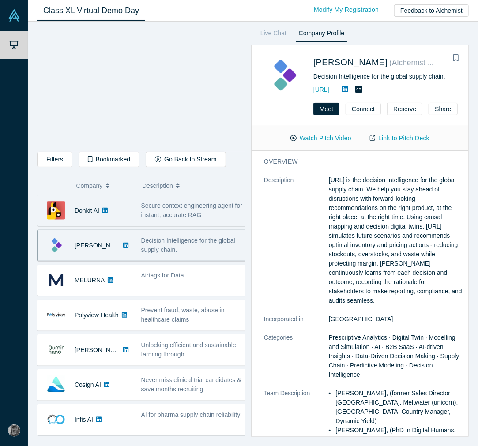
click at [146, 214] on span "Secure context engineering agent for instant, accurate RAG" at bounding box center [191, 210] width 101 height 16
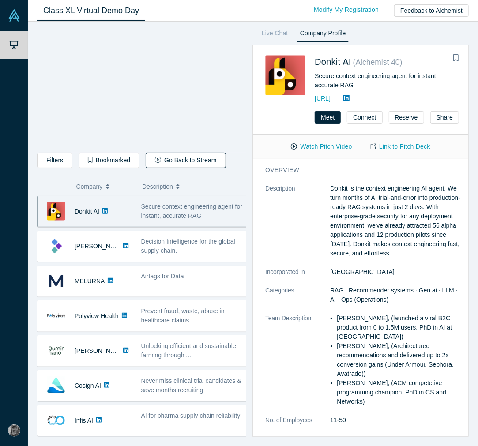
click at [161, 164] on button "Go Back to Stream" at bounding box center [186, 160] width 80 height 15
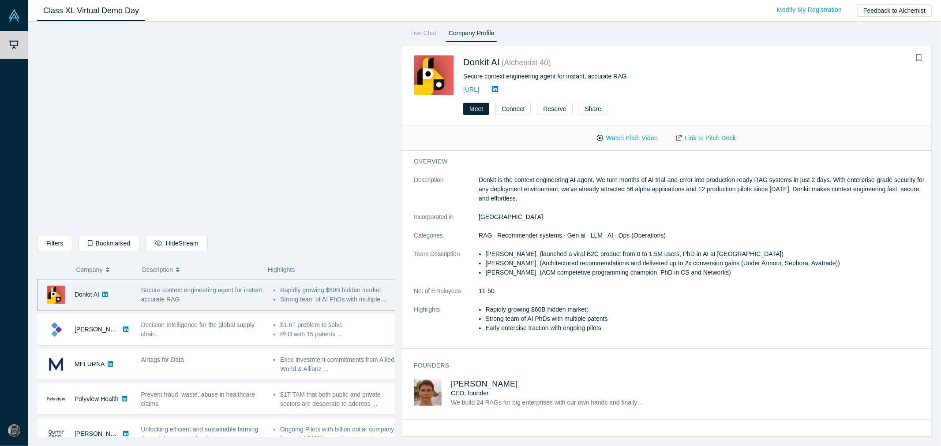
click at [422, 306] on li "Rapidly growing $60B hidden market;" at bounding box center [706, 309] width 440 height 9
click at [422, 317] on li "Strong team of AI PhDs with multiple patents" at bounding box center [706, 318] width 440 height 9
drag, startPoint x: 797, startPoint y: 179, endPoint x: 759, endPoint y: 179, distance: 37.5
click at [422, 179] on p "Donkit is the context engineering AI agent. We turn months of AI trial-and-erro…" at bounding box center [702, 190] width 447 height 28
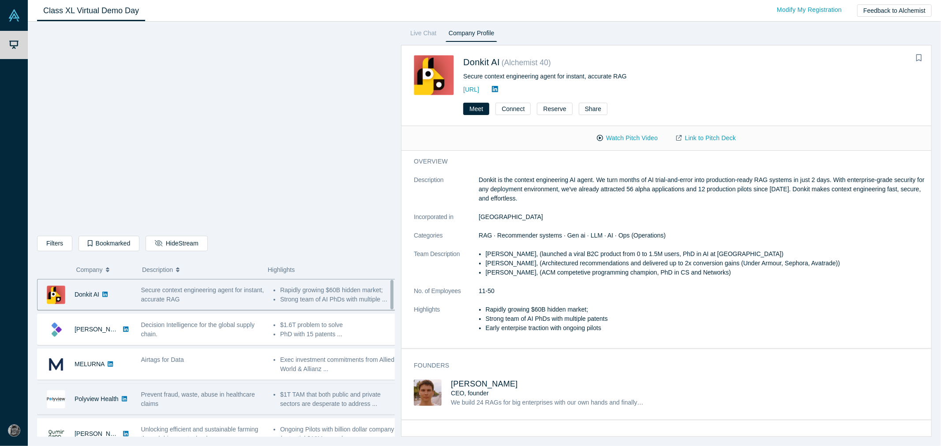
click at [180, 398] on span "Prevent fraud, waste, abuse in healthcare claims" at bounding box center [198, 399] width 114 height 16
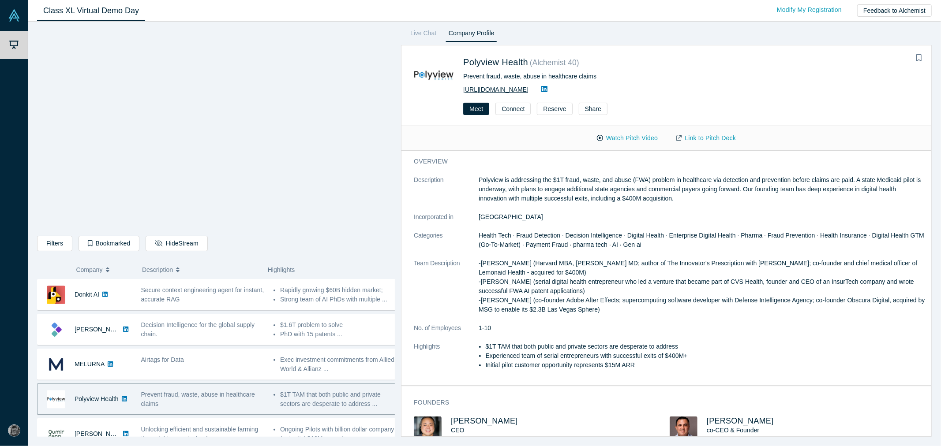
click at [422, 89] on link "[URL][DOMAIN_NAME]" at bounding box center [495, 89] width 65 height 7
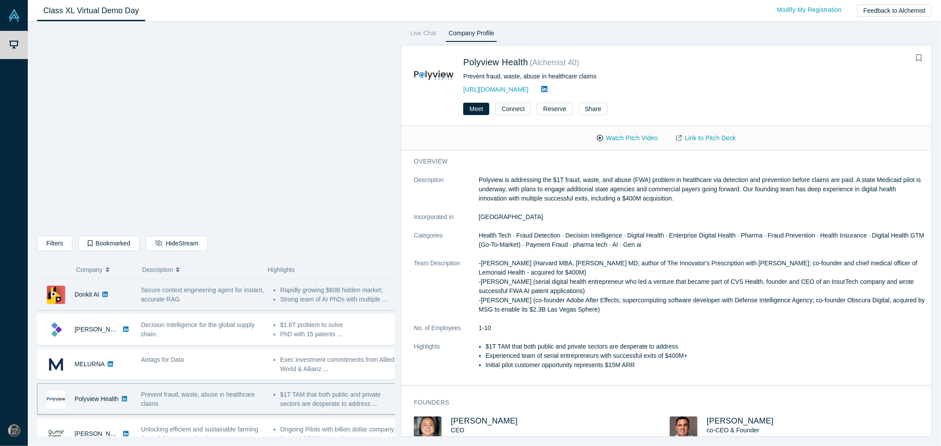
click at [244, 288] on div "Secure context engineering agent for instant, accurate RAG" at bounding box center [202, 295] width 123 height 19
